Goal: Task Accomplishment & Management: Use online tool/utility

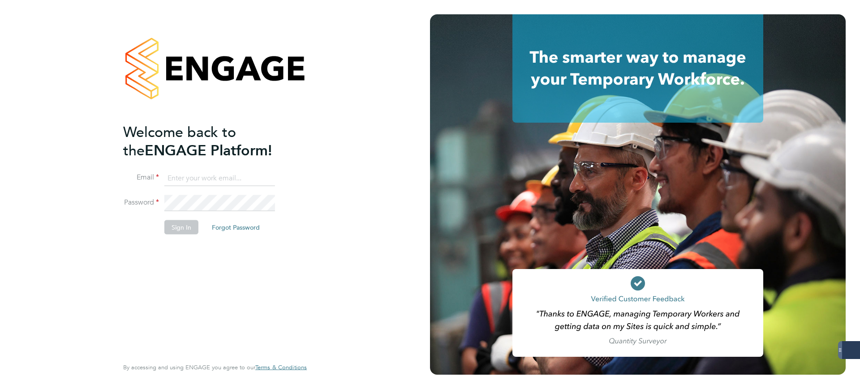
type input "[PERSON_NAME][EMAIL_ADDRESS][PERSON_NAME][DOMAIN_NAME]"
click at [183, 231] on button "Sign In" at bounding box center [181, 227] width 34 height 14
